Goal: Information Seeking & Learning: Learn about a topic

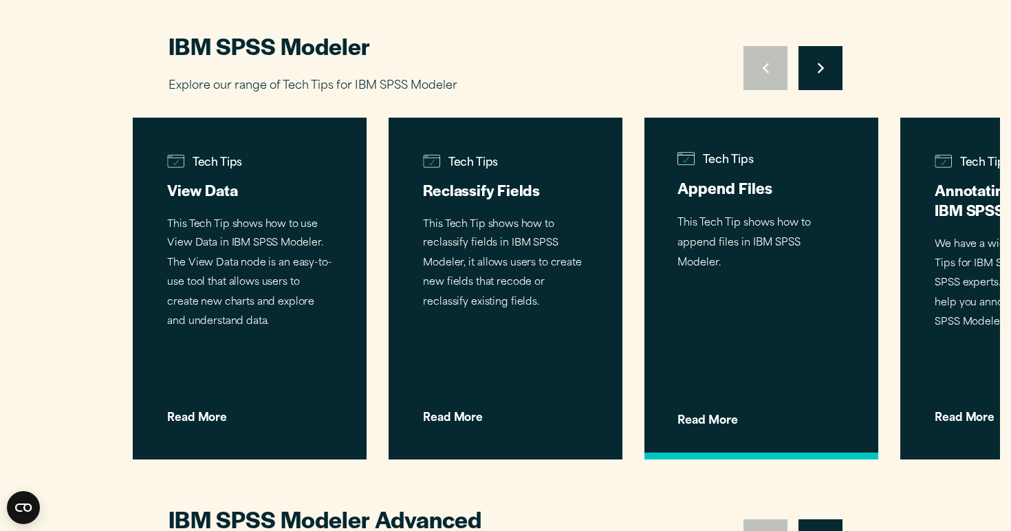
scroll to position [1465, 0]
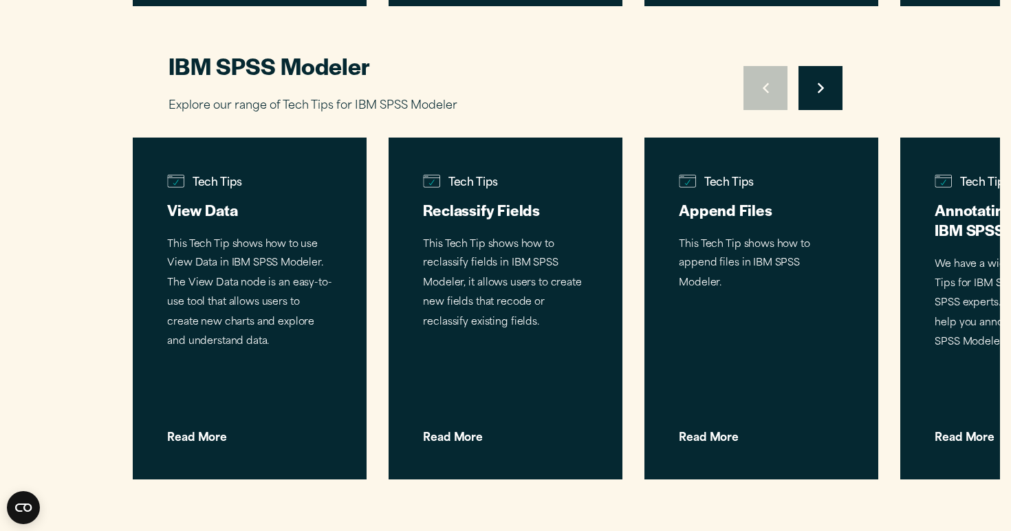
click at [829, 101] on button "Move to next slide" at bounding box center [821, 88] width 44 height 44
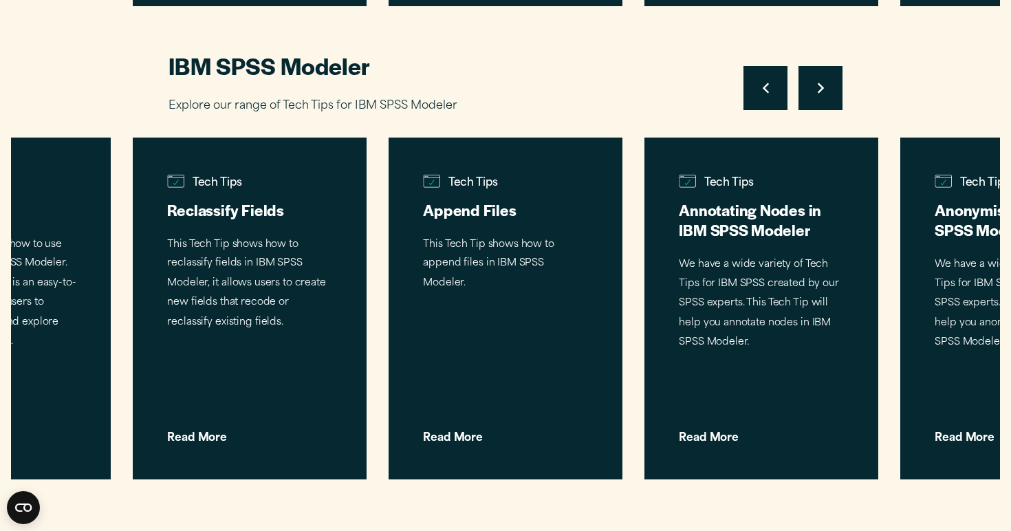
click at [334, 74] on h2 "IBM SPSS Modeler" at bounding box center [409, 65] width 481 height 31
click at [823, 79] on button "Move to next slide" at bounding box center [821, 88] width 44 height 44
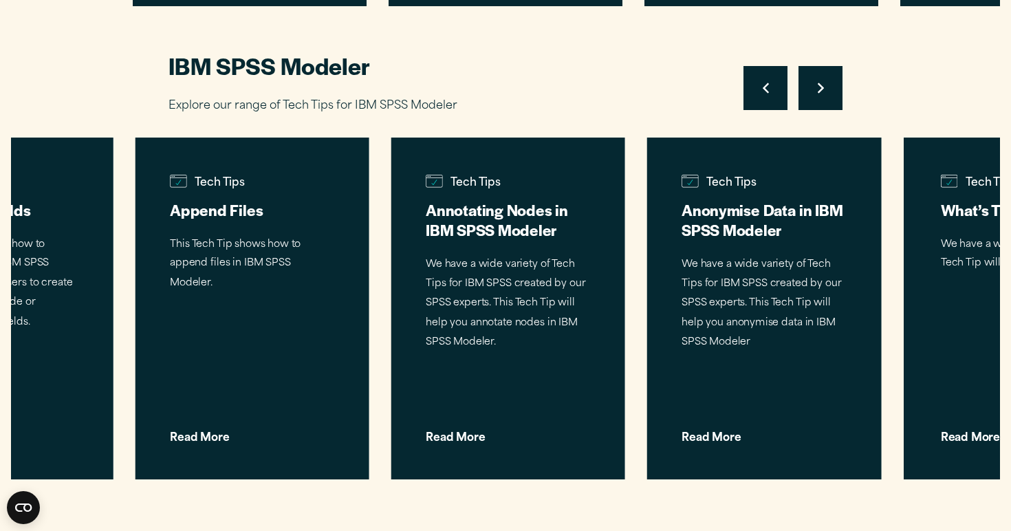
click at [823, 79] on button "Move to next slide" at bounding box center [821, 88] width 44 height 44
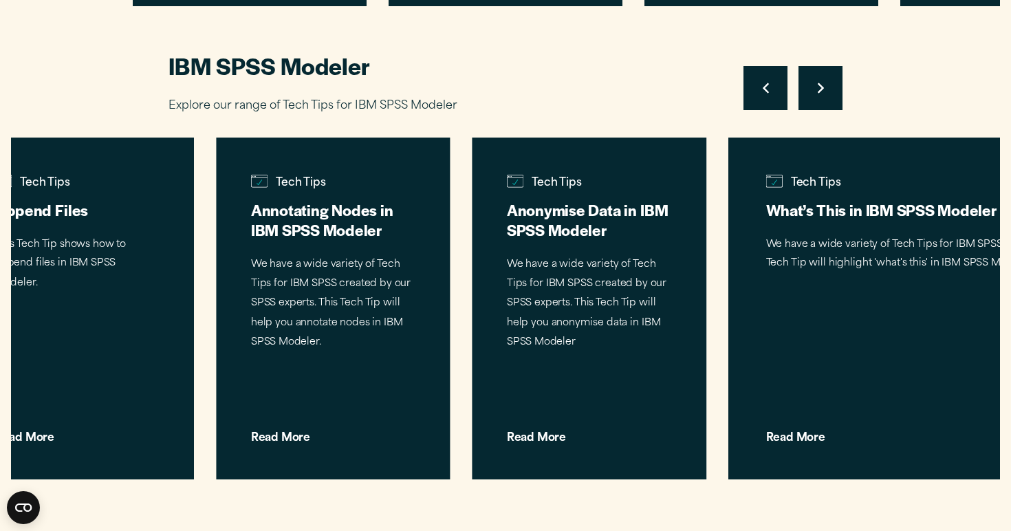
click at [823, 79] on button "Move to next slide" at bounding box center [821, 88] width 44 height 44
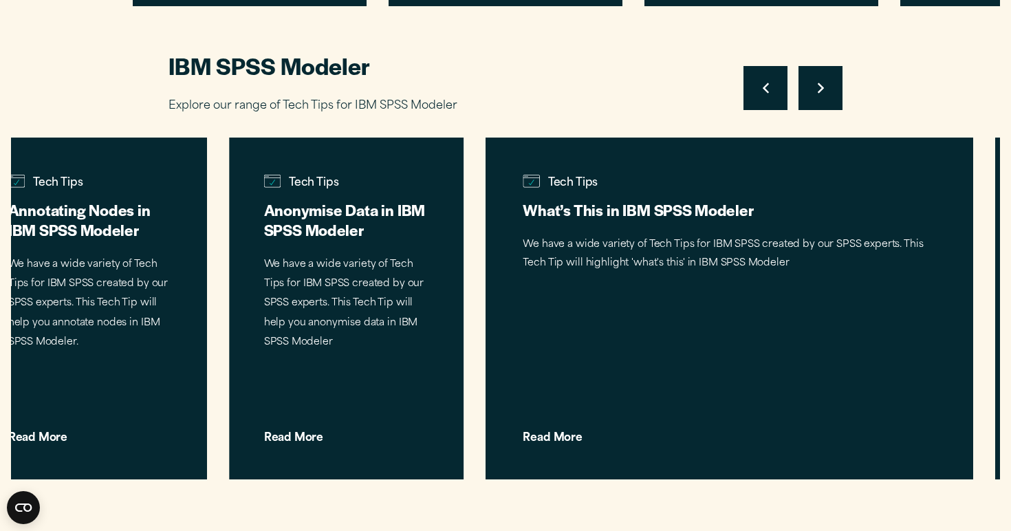
click at [823, 79] on button "Move to next slide" at bounding box center [821, 88] width 44 height 44
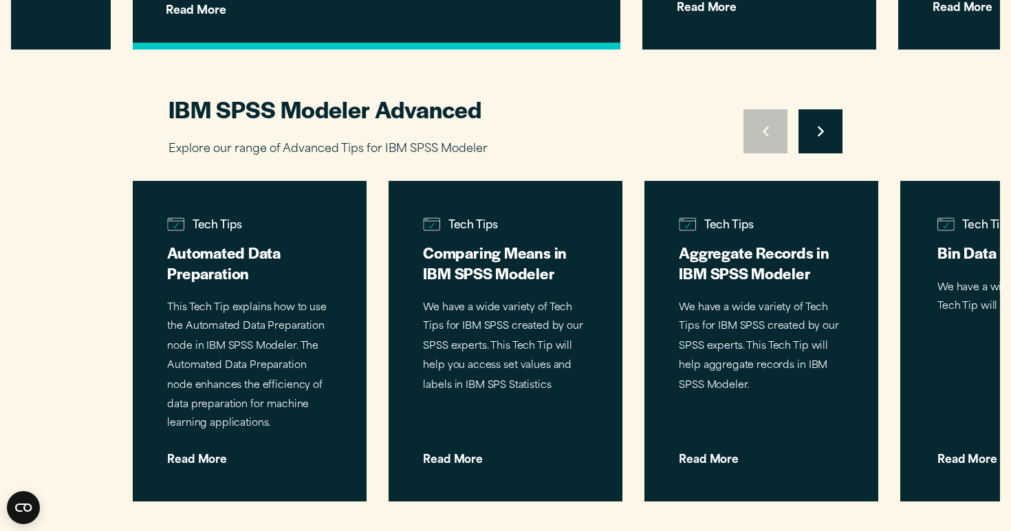
scroll to position [1901, 0]
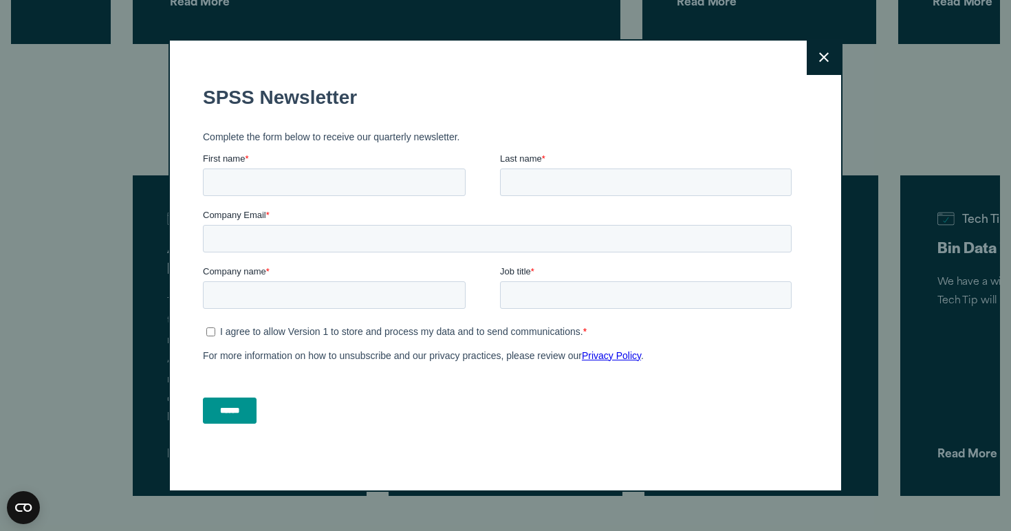
click at [823, 58] on icon at bounding box center [824, 58] width 10 height 10
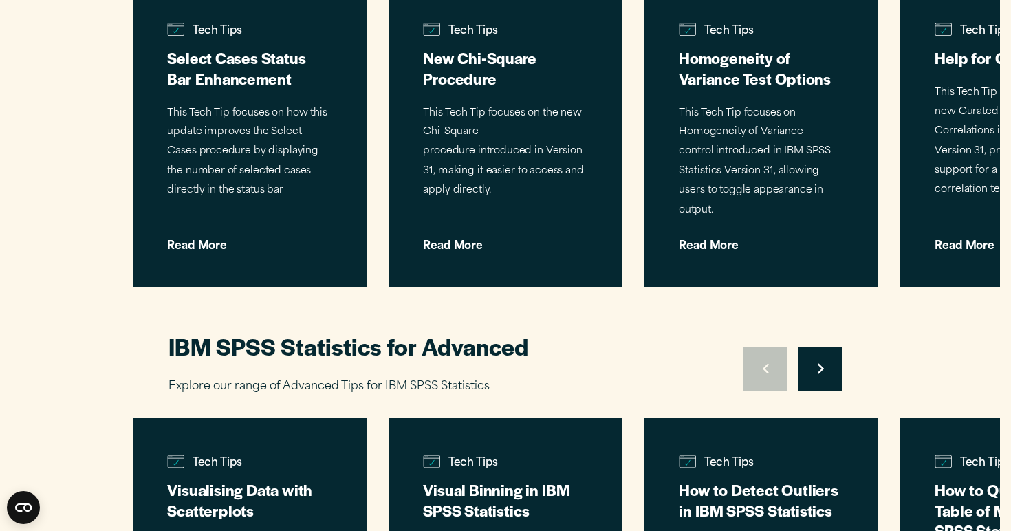
scroll to position [731, 0]
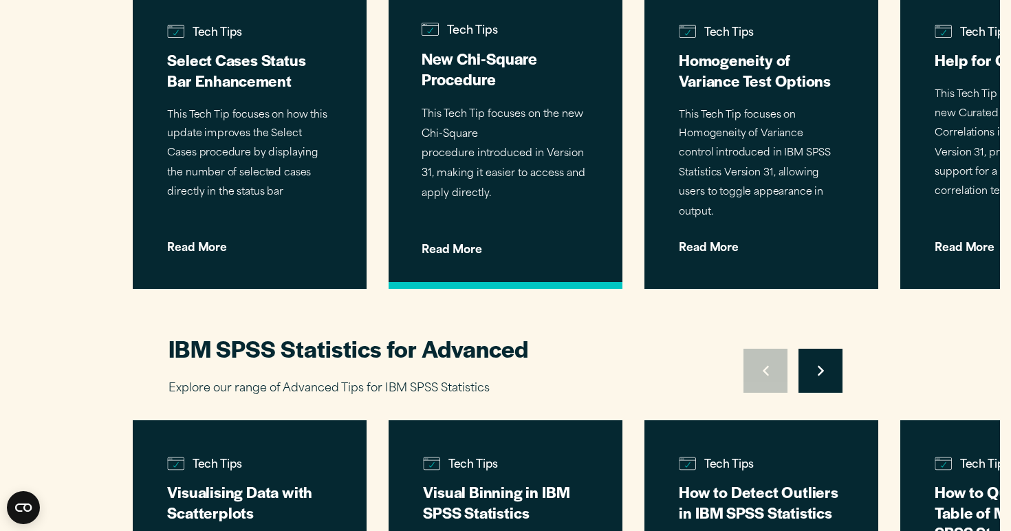
click at [498, 67] on h3 "New Chi-Square Procedure" at bounding box center [506, 68] width 168 height 41
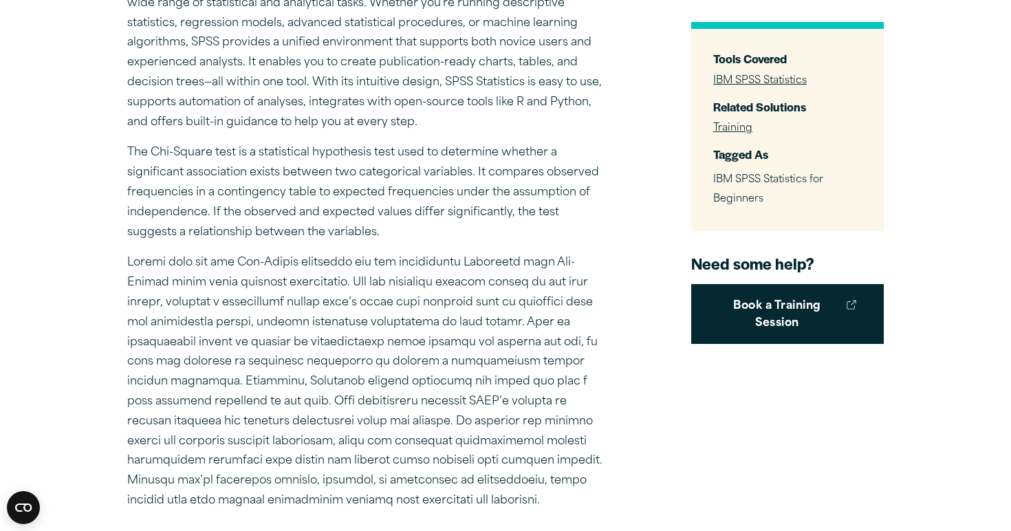
scroll to position [435, 0]
